Goal: Task Accomplishment & Management: Complete application form

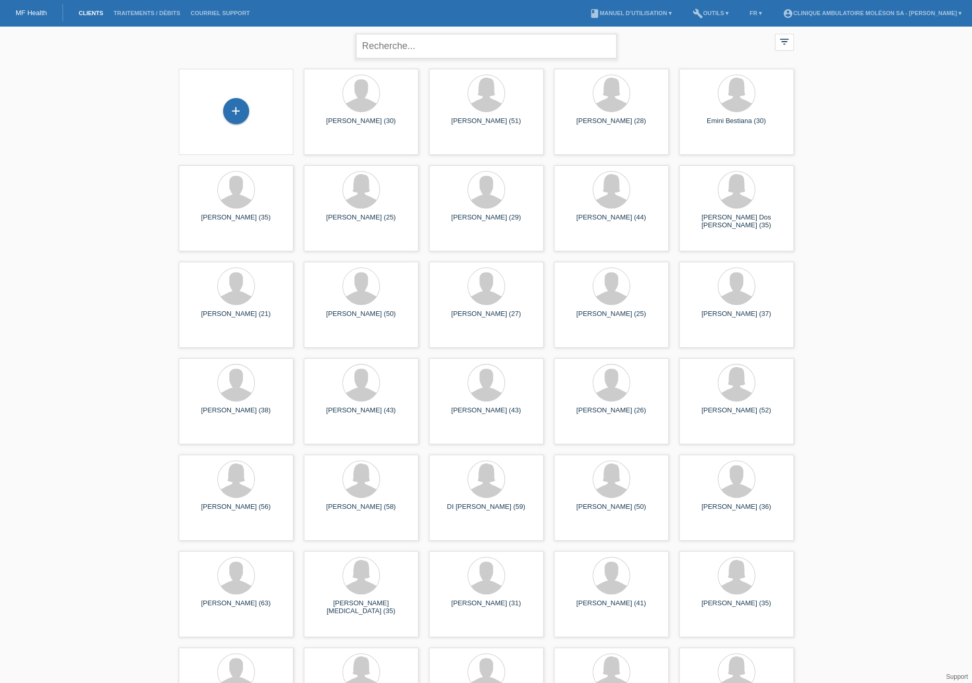
click at [423, 51] on input "text" at bounding box center [486, 46] width 261 height 24
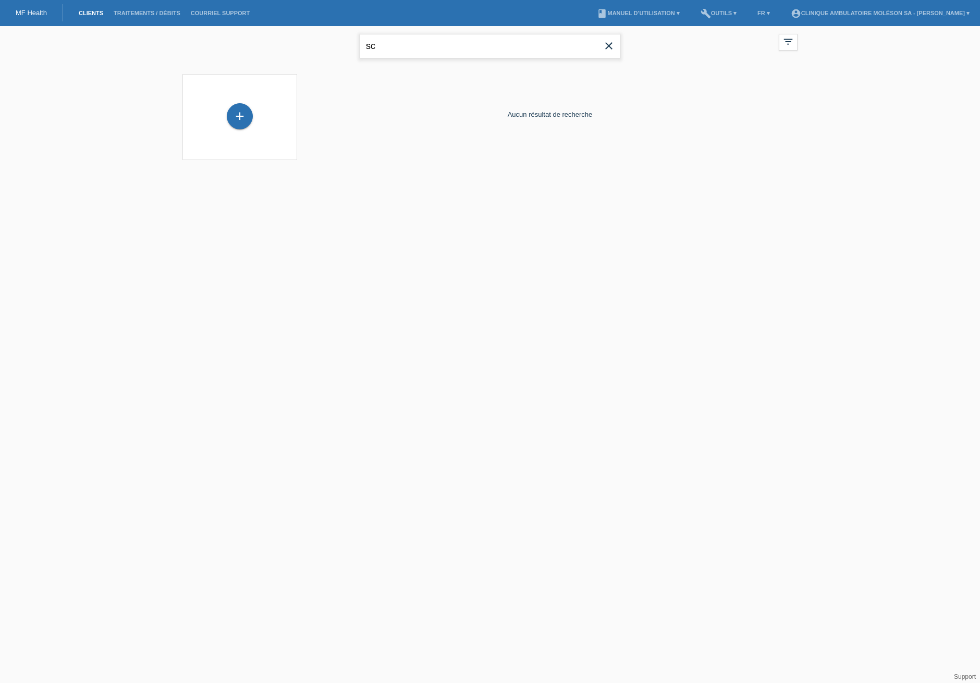
type input "s"
type input "r"
type input "n"
type input "b"
click at [448, 53] on input "text" at bounding box center [490, 46] width 261 height 24
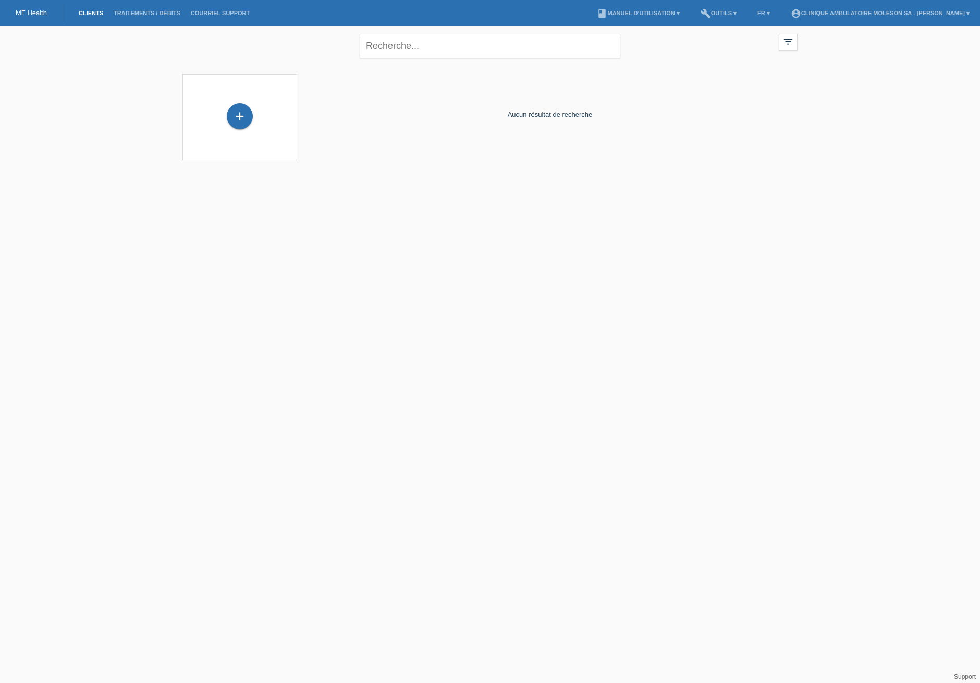
click at [853, 107] on div "close filter_list view_module Afficher tous les clients star Afficher les clien…" at bounding box center [490, 99] width 980 height 147
click at [520, 36] on input "text" at bounding box center [490, 46] width 261 height 24
click at [521, 39] on input "text" at bounding box center [490, 46] width 261 height 24
type input "b"
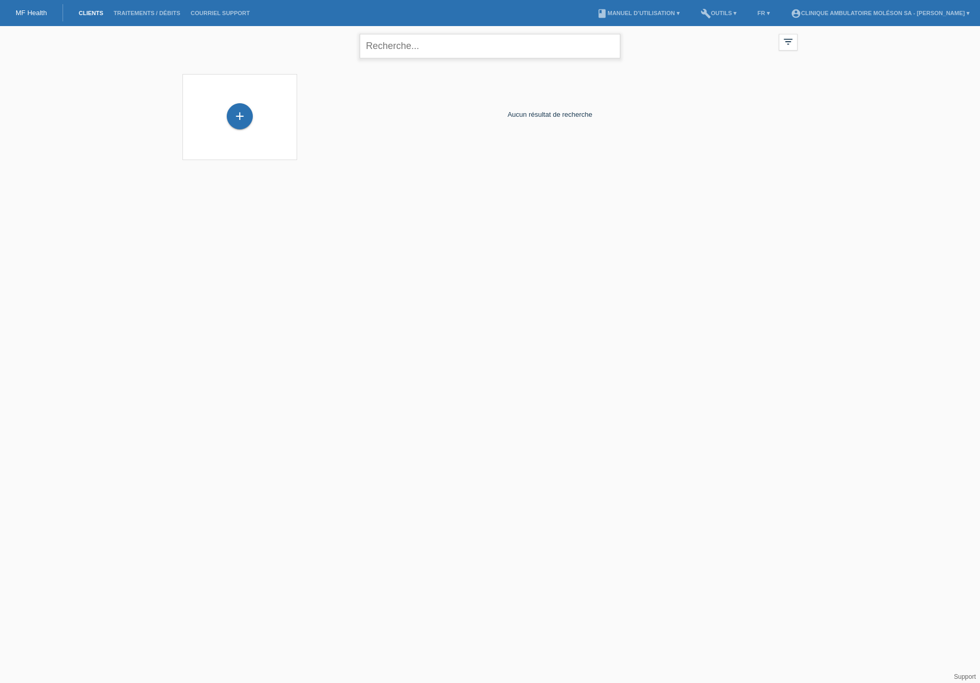
click at [414, 55] on input "text" at bounding box center [490, 46] width 261 height 24
click at [330, 104] on div "Aucun résultat de recherche" at bounding box center [549, 114] width 495 height 91
click at [254, 120] on div "+" at bounding box center [240, 117] width 98 height 28
click at [246, 121] on div "+" at bounding box center [240, 116] width 26 height 26
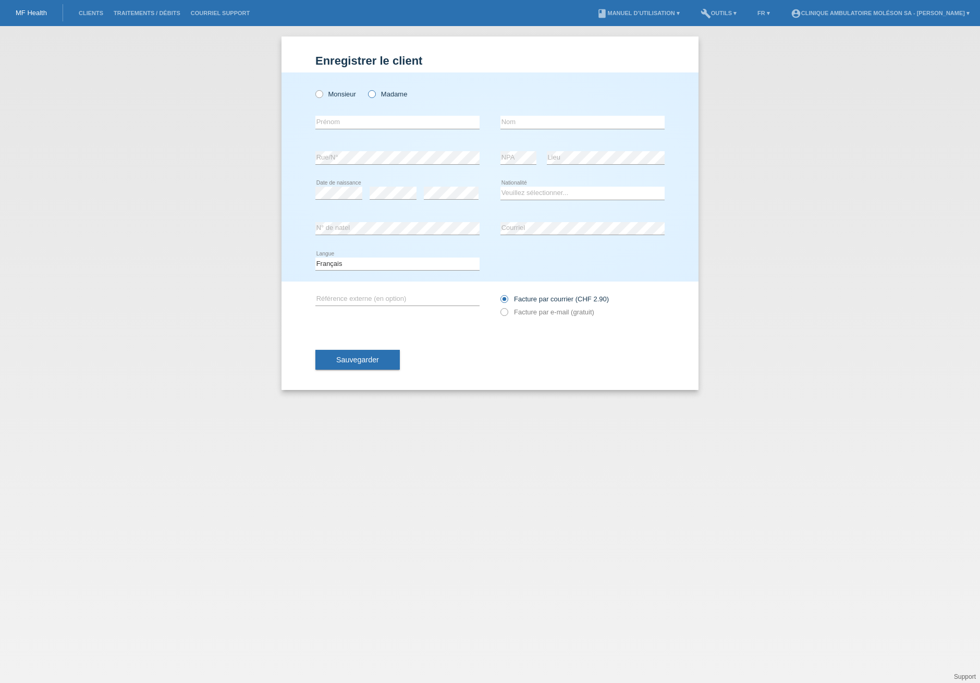
click at [366, 89] on icon at bounding box center [366, 89] width 0 height 0
click at [375, 96] on input "Madame" at bounding box center [371, 93] width 7 height 7
radio input "true"
click at [330, 92] on label "Monsieur" at bounding box center [335, 94] width 41 height 8
click at [322, 92] on input "Monsieur" at bounding box center [318, 93] width 7 height 7
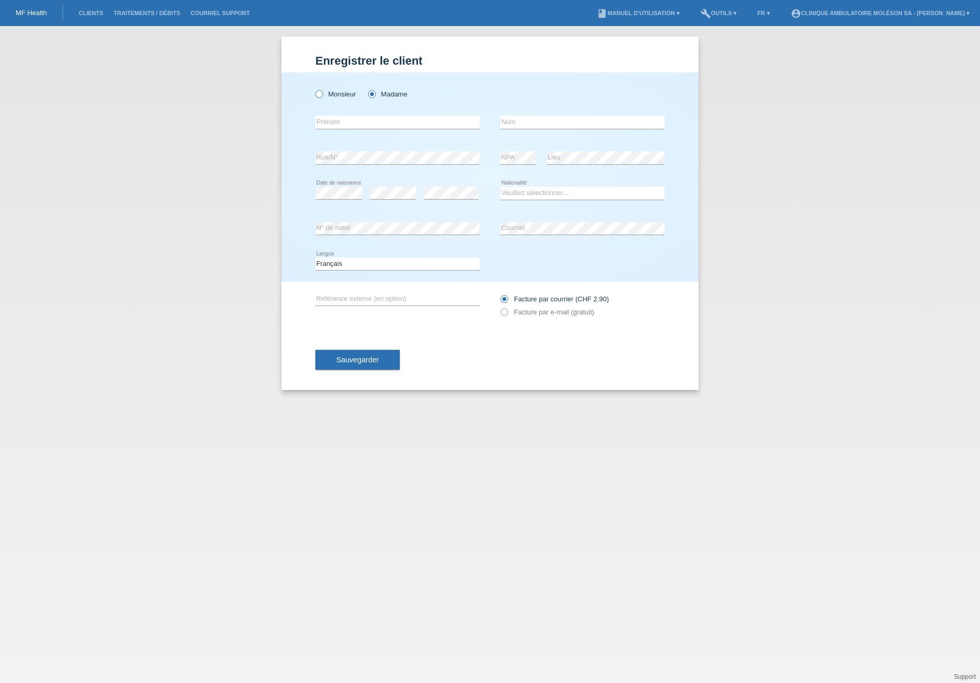
radio input "true"
click at [354, 125] on input "text" at bounding box center [397, 122] width 164 height 13
type input "D"
type input "[DEMOGRAPHIC_DATA]"
type input "Djodji"
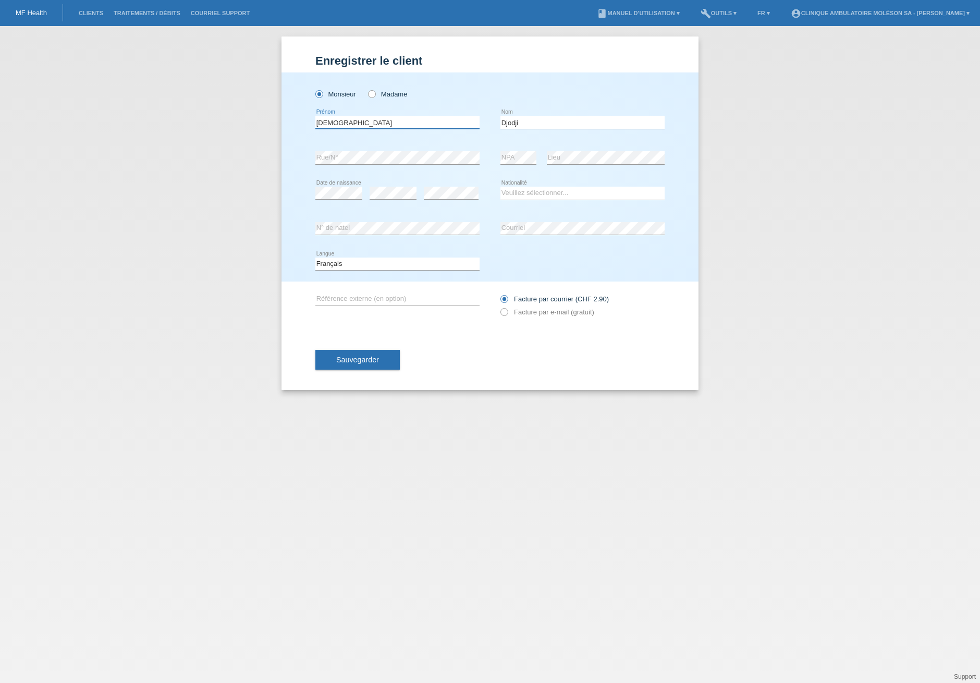
click at [364, 120] on input "[DEMOGRAPHIC_DATA]" at bounding box center [397, 122] width 164 height 13
type input "[DEMOGRAPHIC_DATA]"
click at [522, 193] on select "Veuillez sélectionner... Suisse Allemagne Autriche Liechtenstein ------------ A…" at bounding box center [582, 193] width 164 height 13
select select "CH"
click at [500, 187] on select "Veuillez sélectionner... Suisse Allemagne Autriche Liechtenstein ------------ A…" at bounding box center [582, 193] width 164 height 13
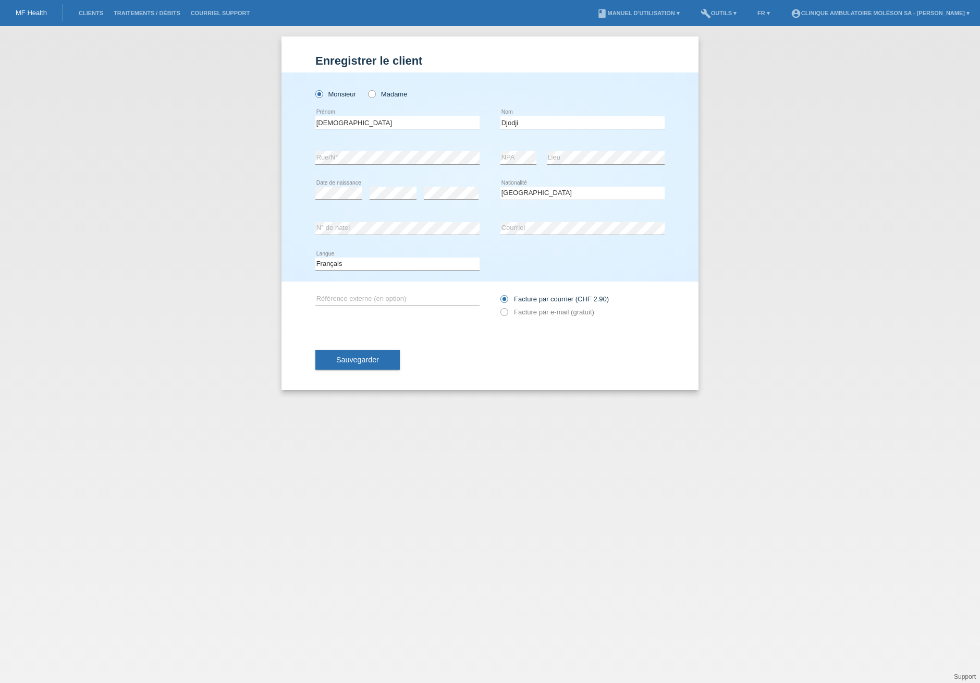
click at [483, 259] on div "Deutsch Français Italiano English error Langue" at bounding box center [489, 264] width 349 height 35
click at [455, 346] on div "Sauvegarder" at bounding box center [489, 359] width 349 height 60
click at [539, 313] on label "Facture par e-mail (gratuit)" at bounding box center [547, 312] width 94 height 8
click at [499, 307] on icon at bounding box center [499, 307] width 0 height 0
click at [364, 361] on span "Sauvegarder" at bounding box center [357, 360] width 43 height 8
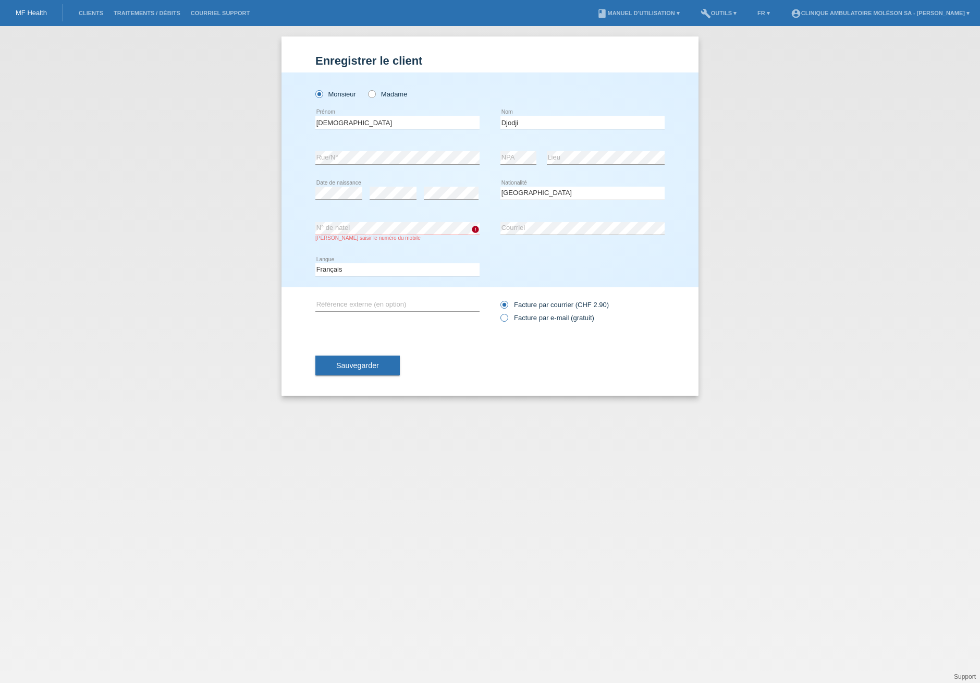
click at [518, 317] on label "Facture par e-mail (gratuit)" at bounding box center [547, 318] width 94 height 8
click at [507, 317] on input "Facture par e-mail (gratuit)" at bounding box center [503, 320] width 7 height 13
radio input "true"
click at [452, 239] on div "Veuillez saisir le numéro du mobile" at bounding box center [397, 238] width 164 height 6
click at [386, 248] on div "error N° de natel Veuillez saisir le numéro du mobile" at bounding box center [397, 231] width 164 height 41
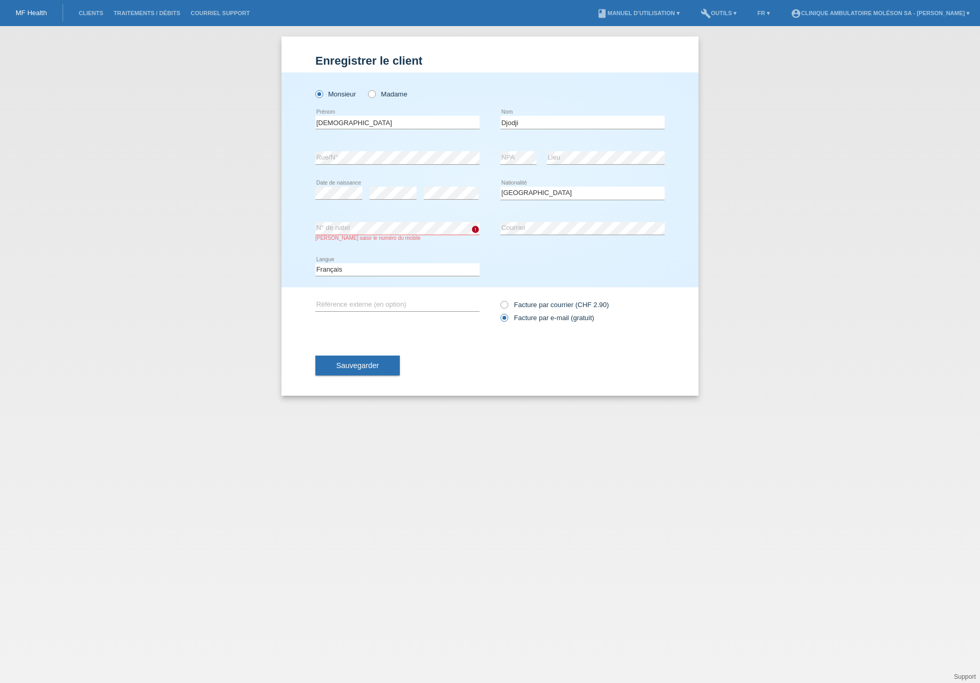
click at [373, 216] on div "error N° de natel Veuillez saisir le numéro du mobile" at bounding box center [397, 231] width 164 height 41
click at [299, 231] on div "Monsieur Madame Christian error Prénom C" at bounding box center [489, 179] width 417 height 215
click at [356, 363] on span "Sauvegarder" at bounding box center [357, 365] width 43 height 8
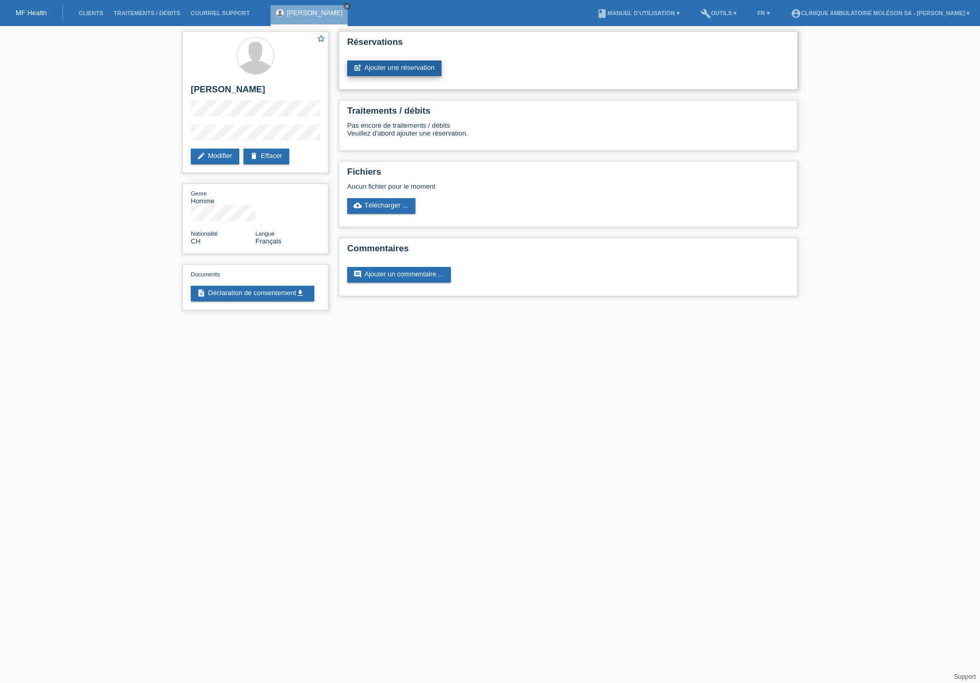
click at [406, 69] on link "post_add Ajouter une réservation" at bounding box center [394, 68] width 94 height 16
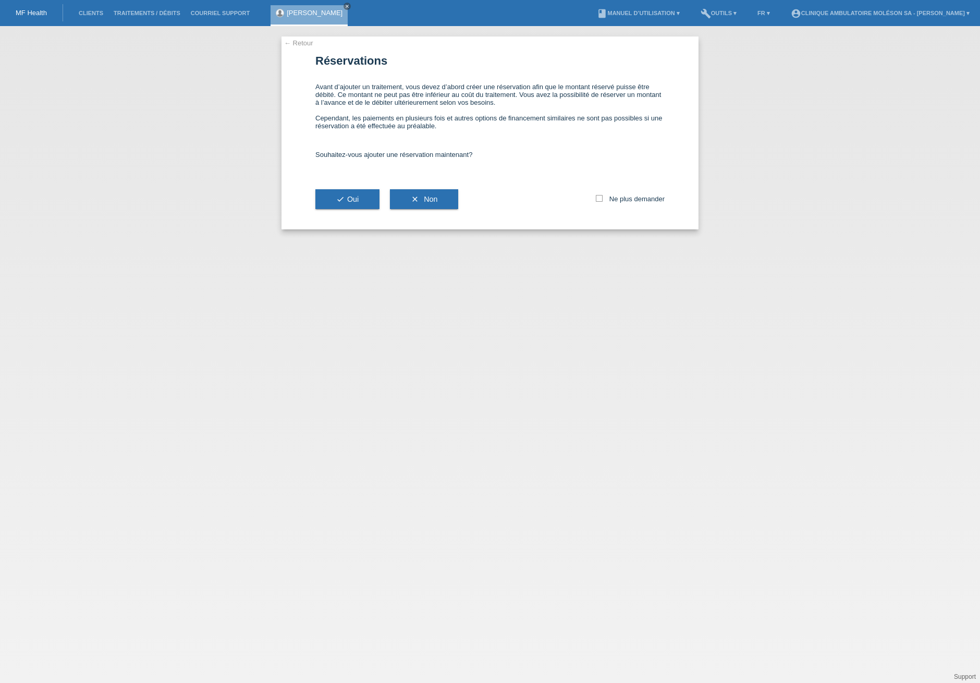
click at [307, 45] on link "← Retour" at bounding box center [298, 43] width 29 height 8
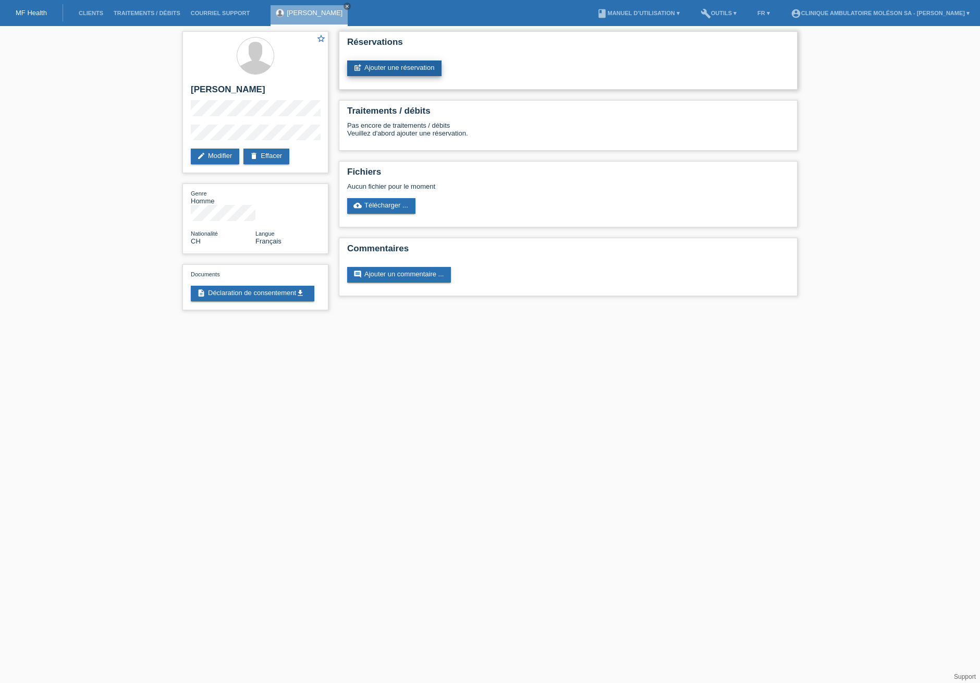
click at [381, 68] on link "post_add Ajouter une réservation" at bounding box center [394, 68] width 94 height 16
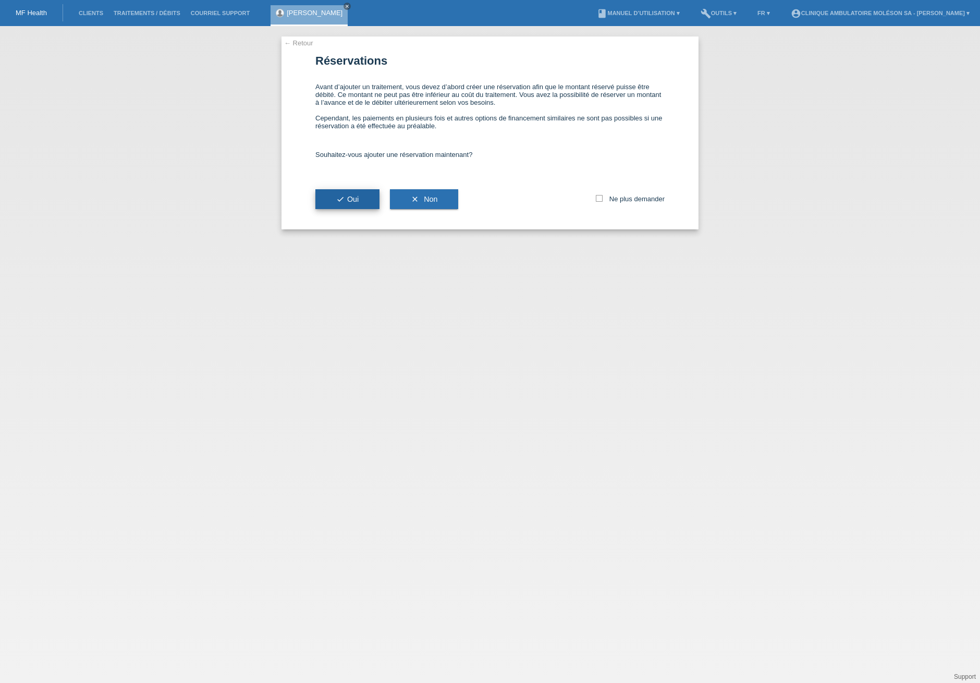
click at [358, 192] on button "check Oui" at bounding box center [347, 199] width 64 height 20
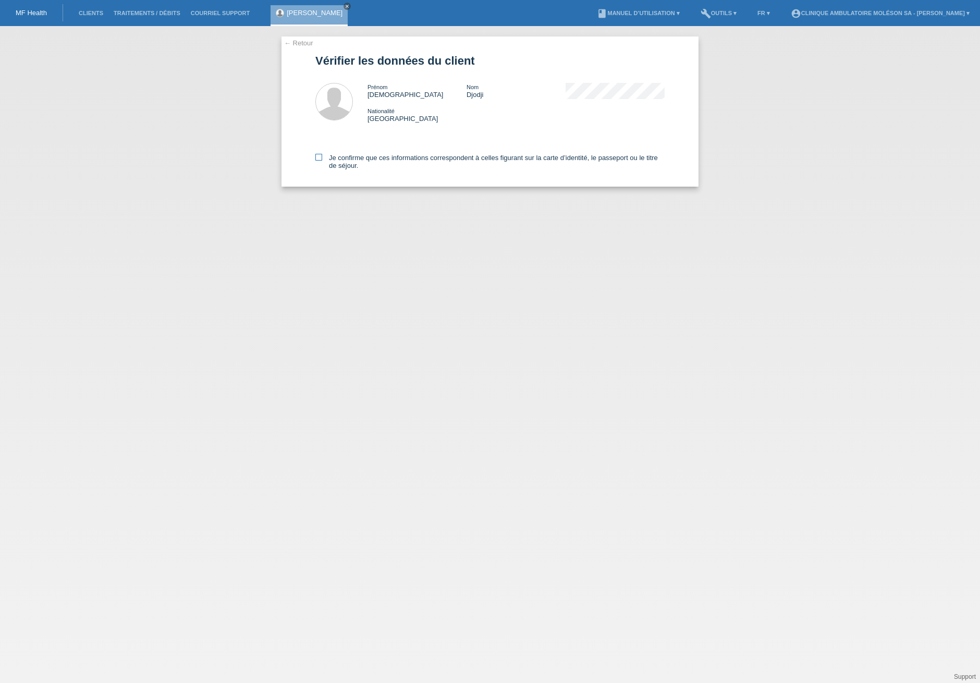
click at [375, 161] on label "Je confirme que ces informations correspondent à celles figurant sur la carte d…" at bounding box center [489, 162] width 349 height 16
click at [322, 161] on input "Je confirme que ces informations correspondent à celles figurant sur la carte d…" at bounding box center [318, 157] width 7 height 7
checkbox input "true"
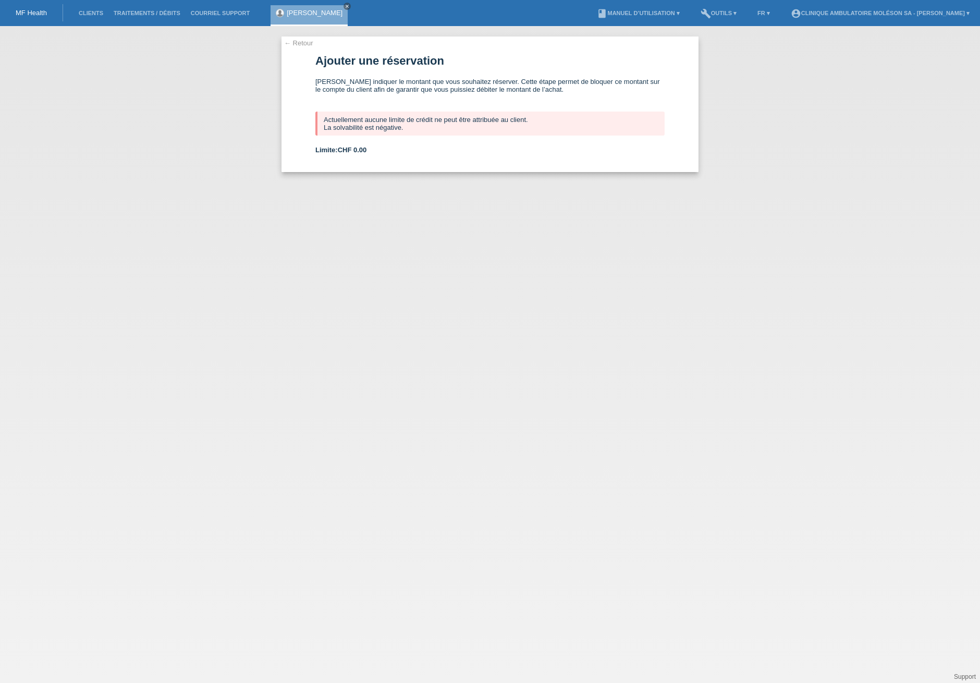
click at [297, 40] on link "← Retour" at bounding box center [298, 43] width 29 height 8
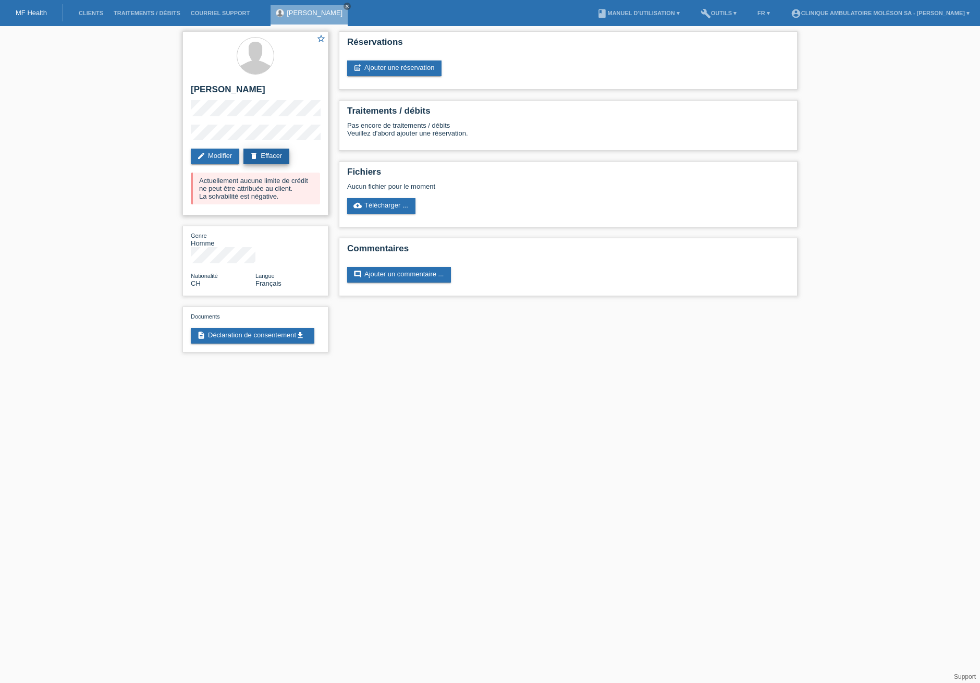
click at [263, 155] on link "delete Effacer" at bounding box center [266, 157] width 46 height 16
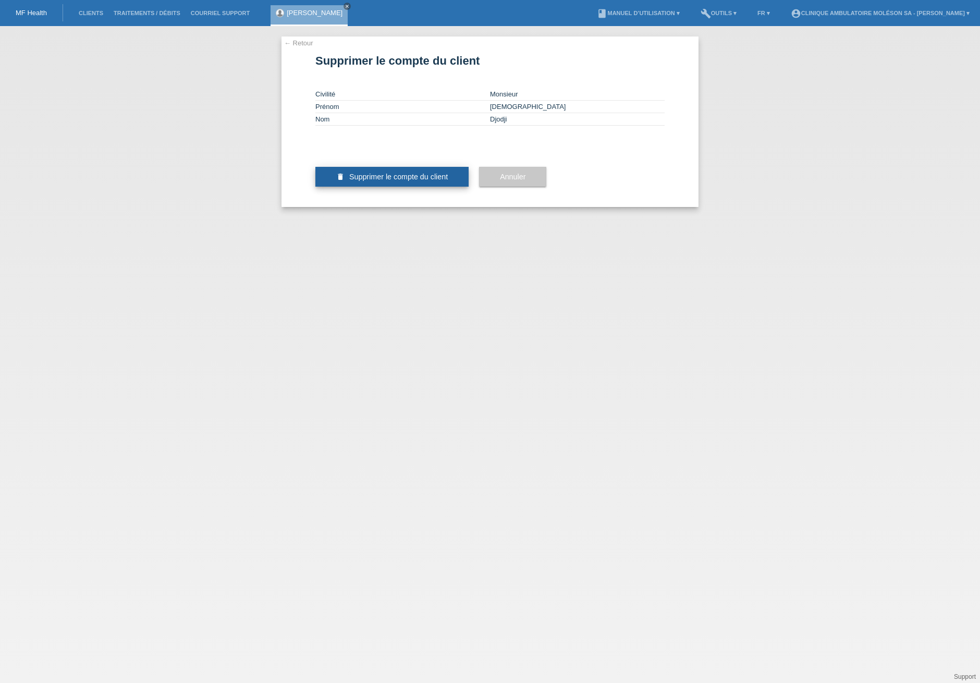
click at [395, 181] on span "Supprimer le compte du client" at bounding box center [398, 177] width 99 height 8
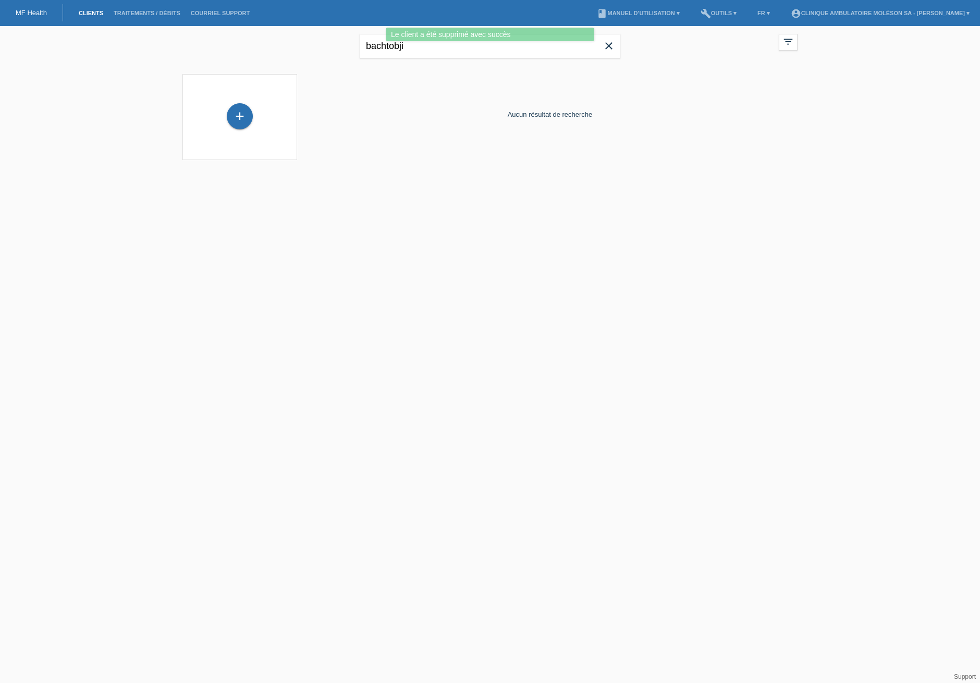
click at [606, 48] on icon "close" at bounding box center [609, 46] width 13 height 13
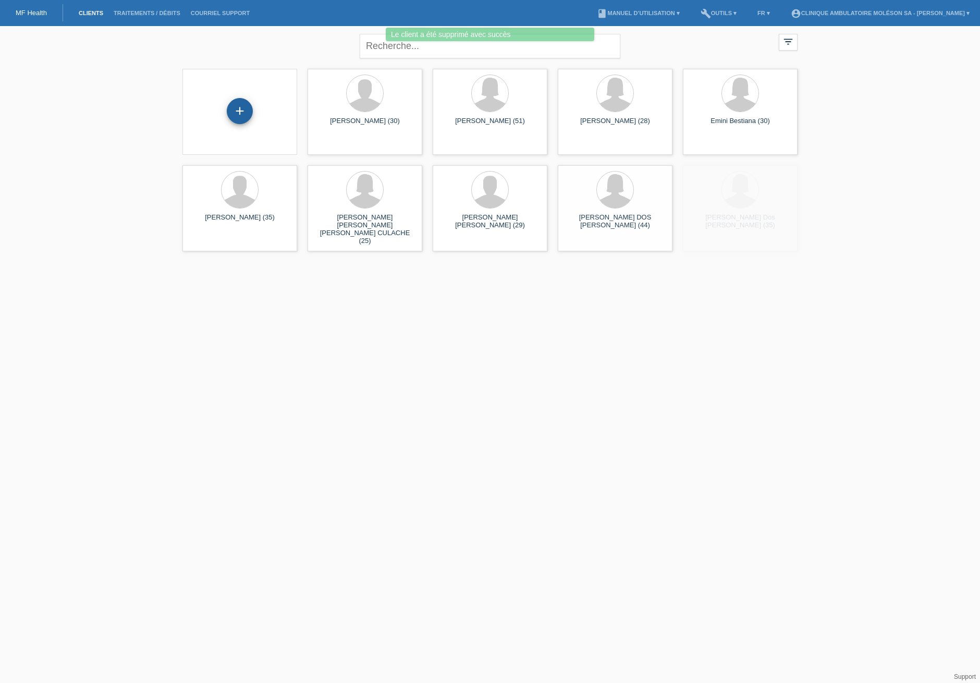
click at [247, 116] on div "+" at bounding box center [240, 111] width 26 height 26
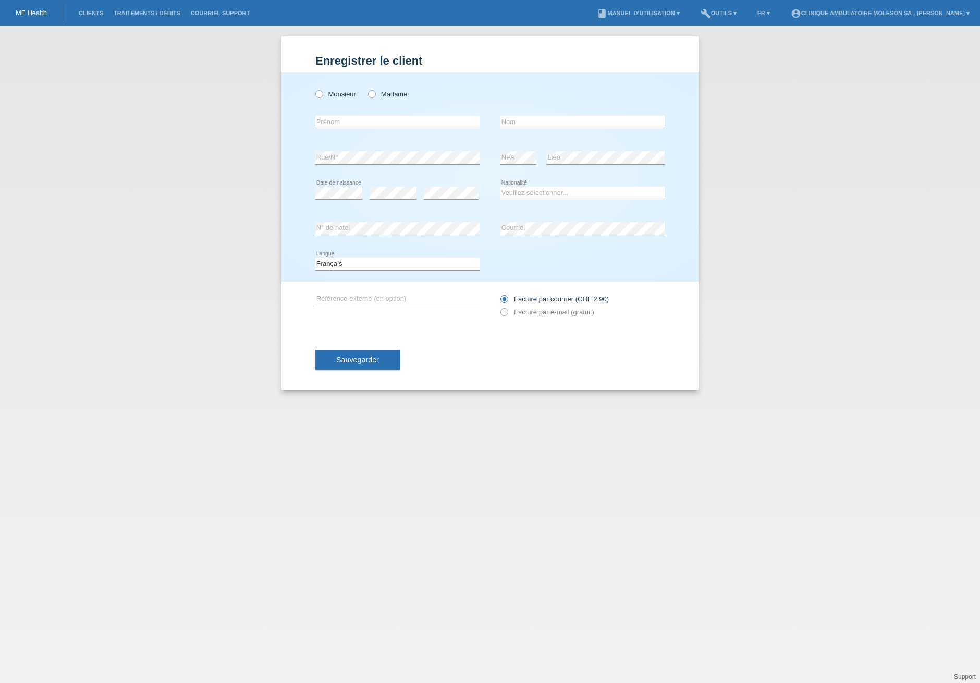
click at [367, 96] on div "Monsieur Madame" at bounding box center [397, 93] width 164 height 21
click at [366, 89] on icon at bounding box center [366, 89] width 0 height 0
click at [370, 93] on input "Madame" at bounding box center [371, 93] width 7 height 7
radio input "true"
click at [363, 118] on input "text" at bounding box center [397, 122] width 164 height 13
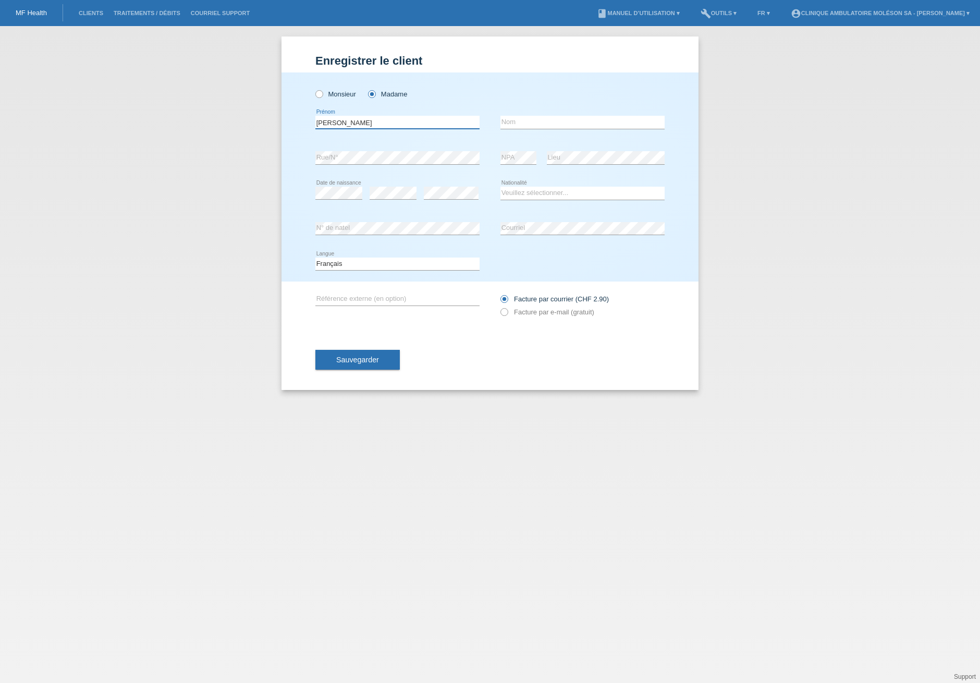
type input "Debora"
type input "Montalto"
click at [537, 184] on div "Veuillez sélectionner... Suisse Allemagne Autriche Liechtenstein ------------ A…" at bounding box center [582, 193] width 164 height 35
drag, startPoint x: 430, startPoint y: 200, endPoint x: 421, endPoint y: 195, distance: 9.3
click at [430, 200] on div "error" at bounding box center [451, 193] width 55 height 35
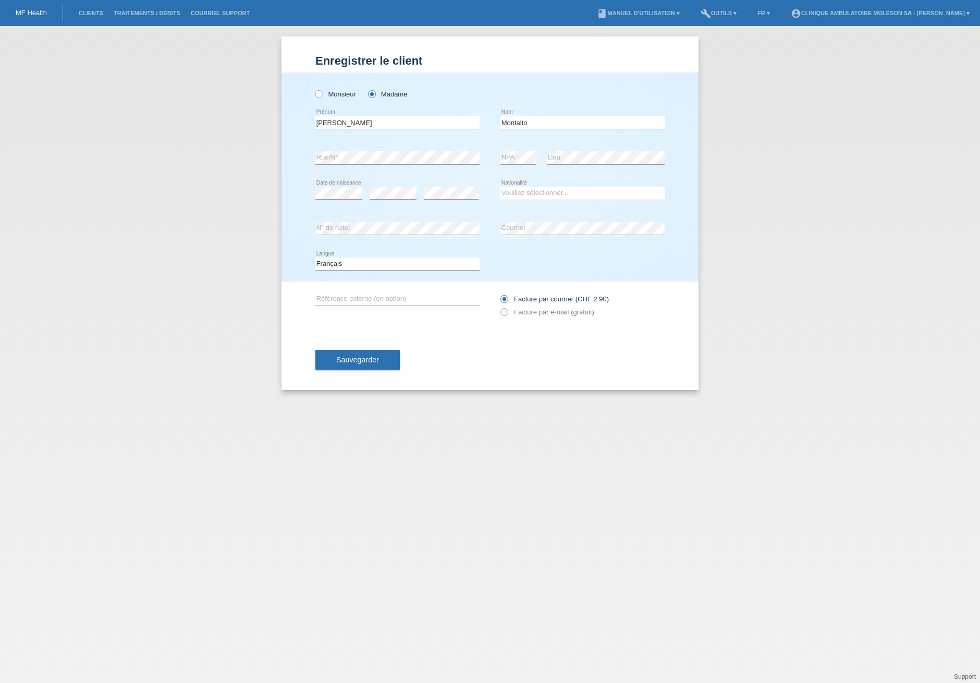
click at [451, 201] on div "error" at bounding box center [451, 193] width 55 height 35
click at [540, 193] on select "Veuillez sélectionner... Suisse Allemagne Autriche Liechtenstein ------------ A…" at bounding box center [582, 193] width 164 height 13
select select "CH"
click at [500, 187] on select "Veuillez sélectionner... Suisse Allemagne Autriche Liechtenstein ------------ A…" at bounding box center [582, 193] width 164 height 13
click at [482, 225] on div "error N° de natel error Courriel" at bounding box center [489, 228] width 349 height 35
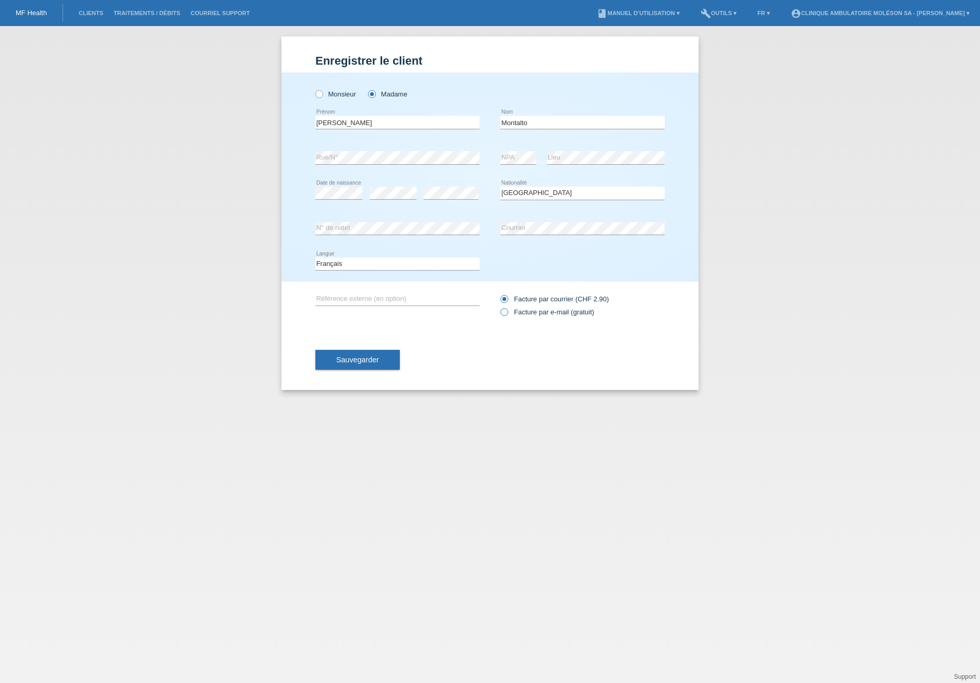
click at [537, 310] on label "Facture par e-mail (gratuit)" at bounding box center [547, 312] width 94 height 8
click at [507, 310] on input "Facture par e-mail (gratuit)" at bounding box center [503, 314] width 7 height 13
radio input "true"
click at [374, 360] on span "Sauvegarder" at bounding box center [357, 360] width 43 height 8
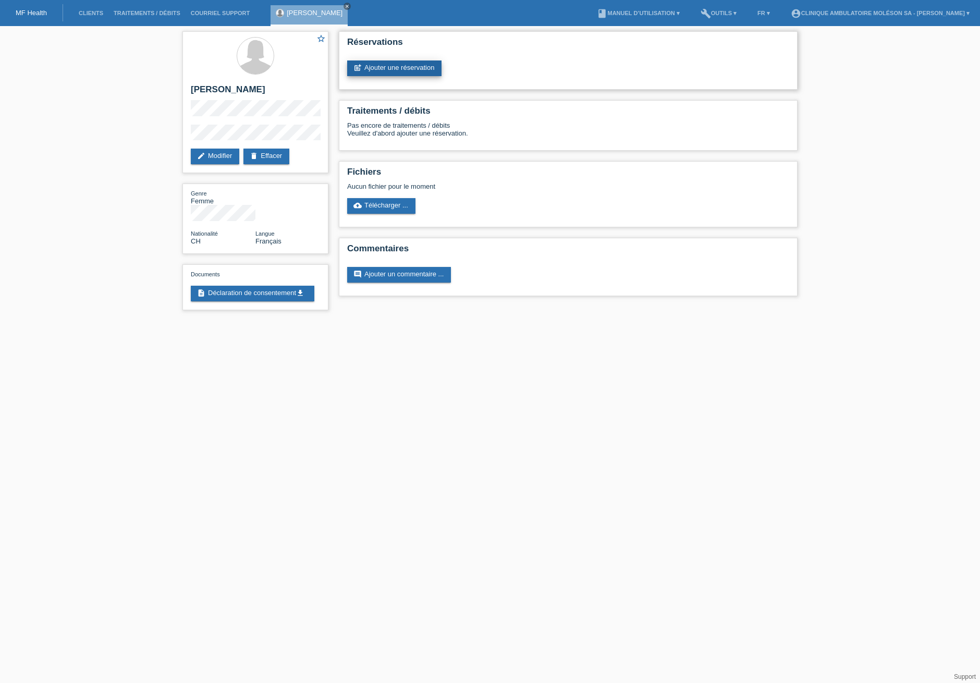
click at [391, 66] on link "post_add Ajouter une réservation" at bounding box center [394, 68] width 94 height 16
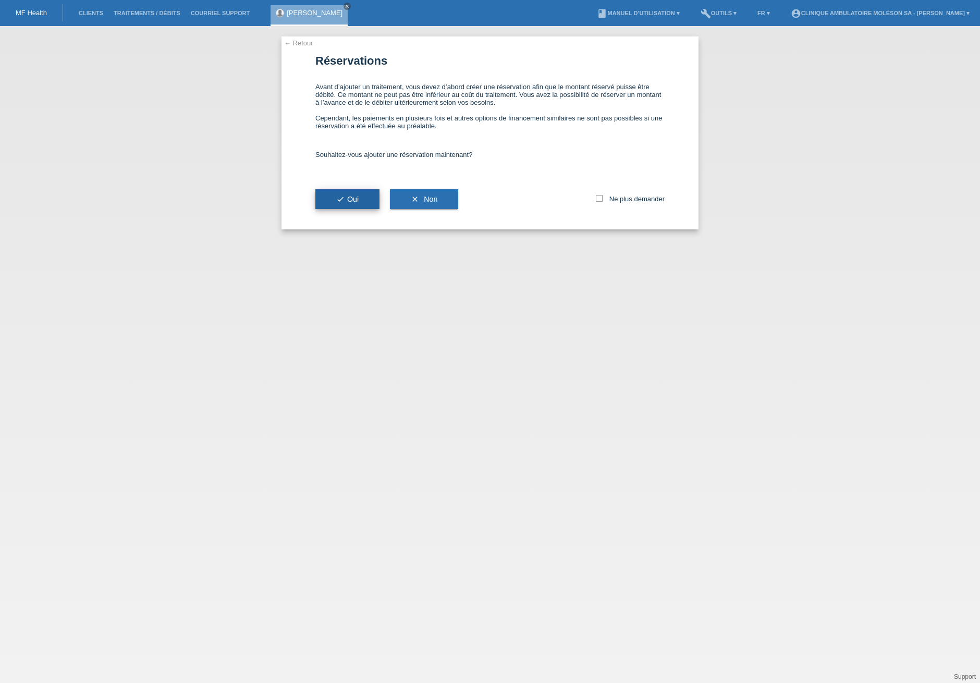
click at [363, 193] on button "check Oui" at bounding box center [347, 199] width 64 height 20
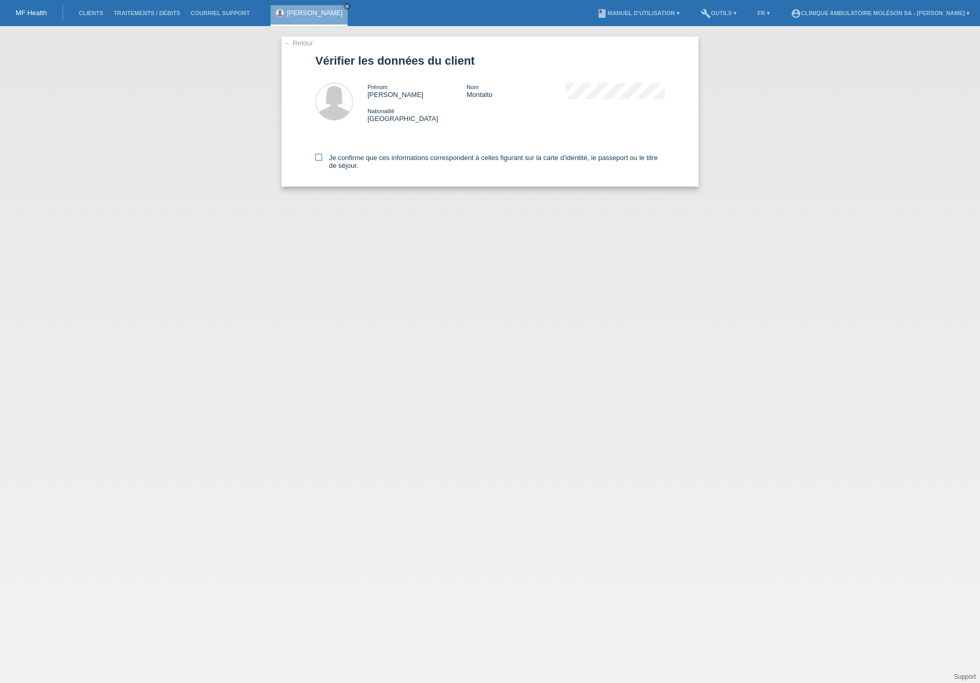
click at [353, 162] on label "Je confirme que ces informations correspondent à celles figurant sur la carte d…" at bounding box center [489, 162] width 349 height 16
click at [322, 161] on input "Je confirme que ces informations correspondent à celles figurant sur la carte d…" at bounding box center [318, 157] width 7 height 7
checkbox input "true"
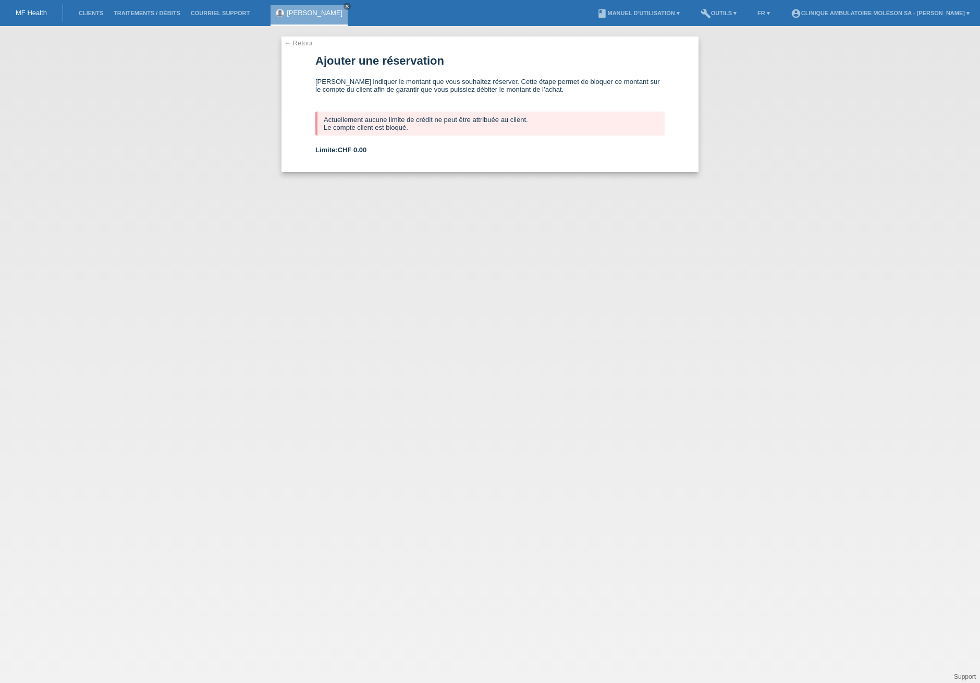
click at [300, 41] on link "← Retour" at bounding box center [298, 43] width 29 height 8
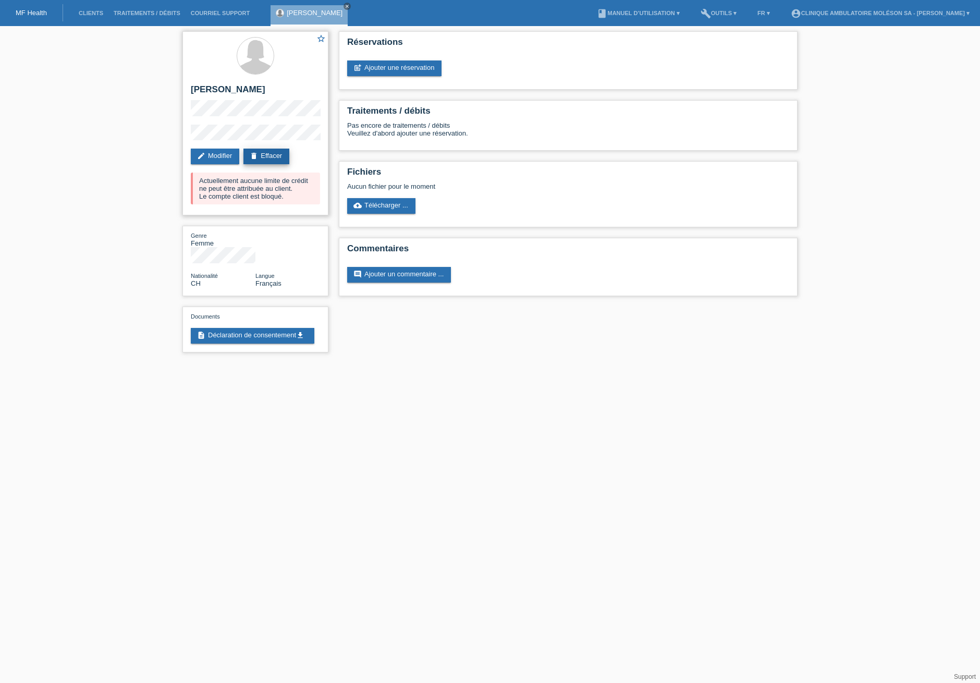
click at [275, 155] on link "delete Effacer" at bounding box center [266, 157] width 46 height 16
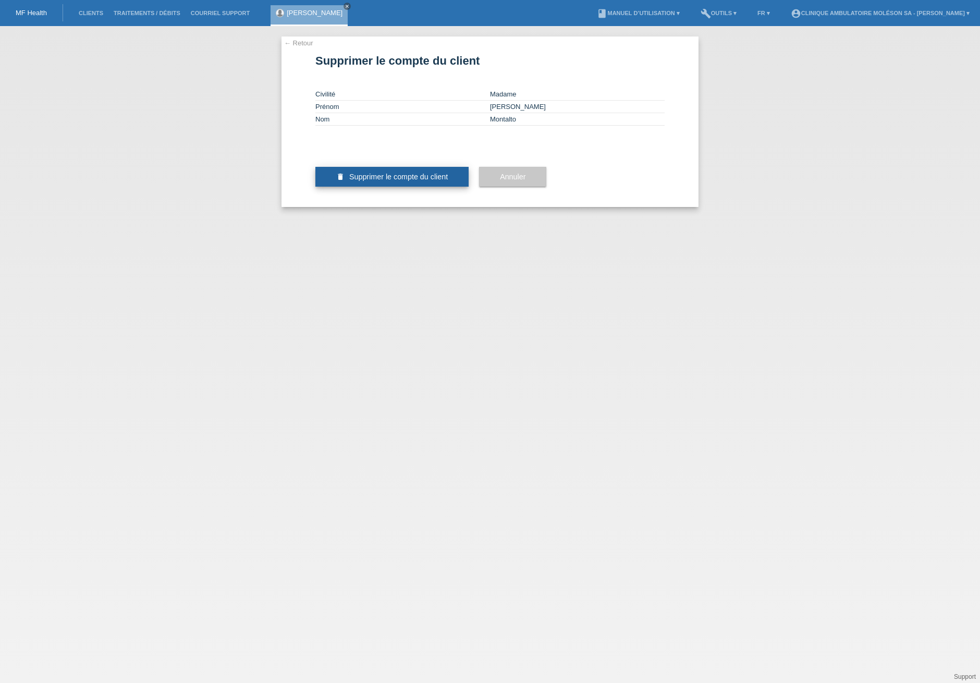
click at [391, 181] on span "Supprimer le compte du client" at bounding box center [398, 177] width 99 height 8
